Goal: Information Seeking & Learning: Understand process/instructions

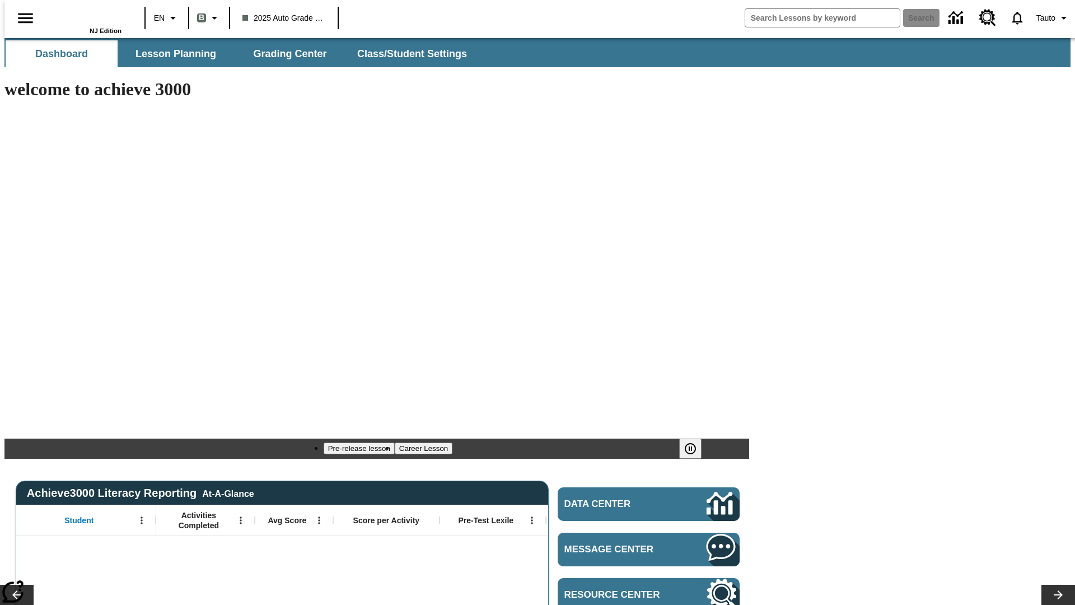
type input "-1"
click at [171, 54] on span "Lesson Planning" at bounding box center [176, 54] width 81 height 13
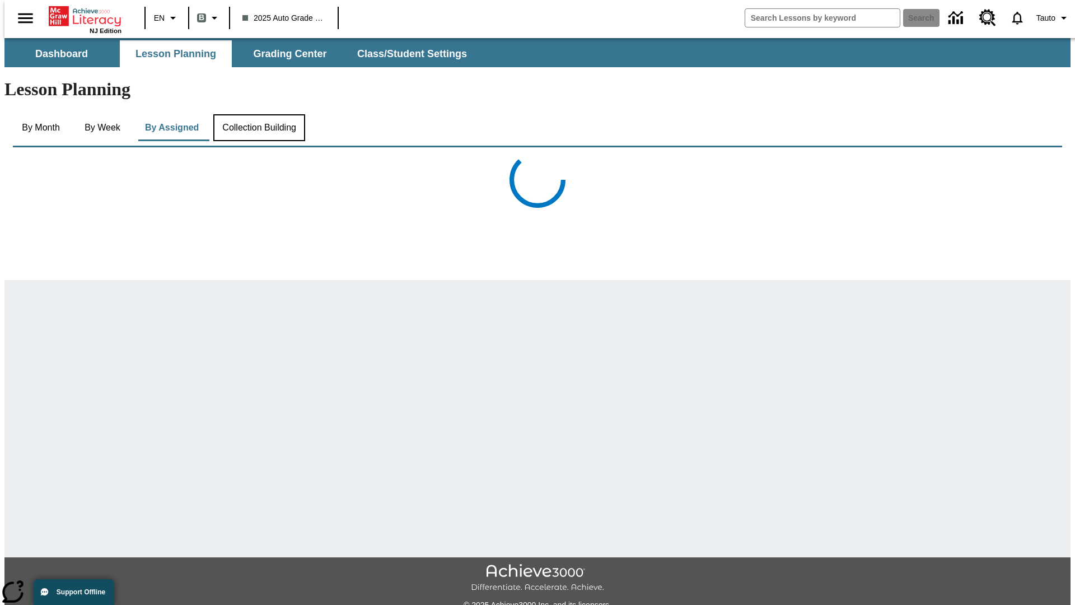
click at [258, 114] on button "Collection Building" at bounding box center [259, 127] width 92 height 27
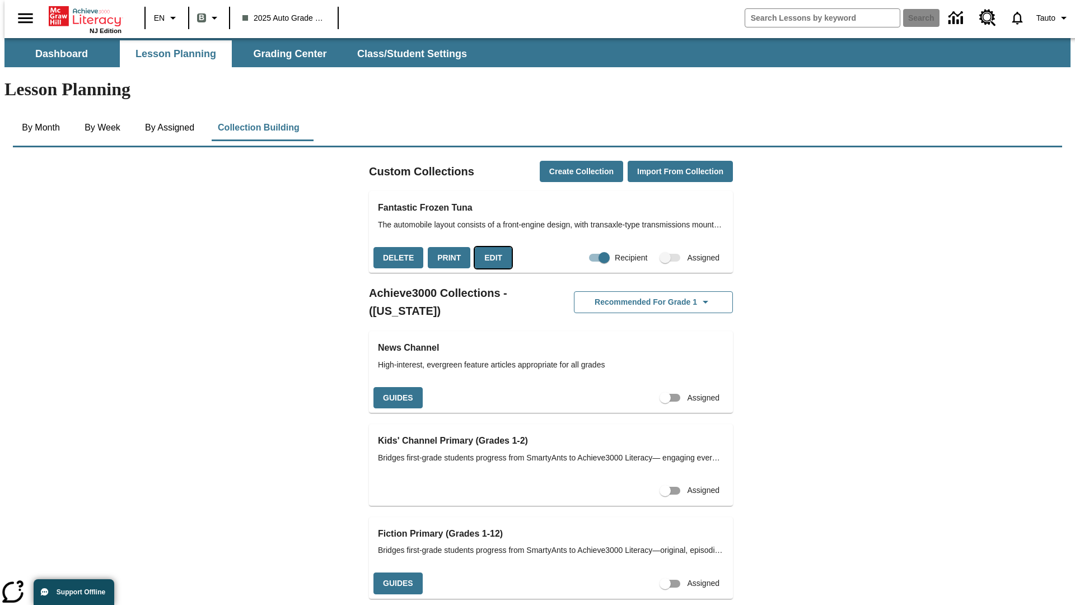
click at [489, 247] on button "Edit" at bounding box center [493, 258] width 37 height 22
